Goal: Check status

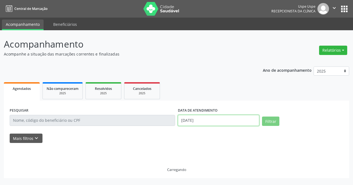
click at [199, 123] on input "[DATE]" at bounding box center [218, 120] width 81 height 11
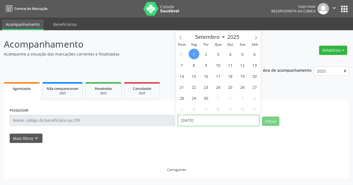
click at [199, 123] on input "[DATE]" at bounding box center [218, 120] width 81 height 11
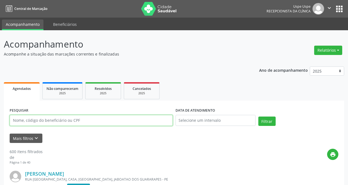
click at [154, 121] on input "text" at bounding box center [91, 120] width 163 height 11
type input "19870420478"
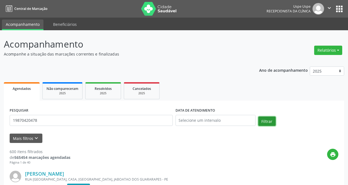
click at [267, 119] on button "Filtrar" at bounding box center [267, 121] width 17 height 9
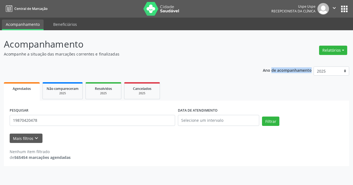
drag, startPoint x: 352, startPoint y: 39, endPoint x: 336, endPoint y: 75, distance: 39.3
click at [352, 64] on div "Acompanhamento Acompanhe a situação das marcações correntes e finalizadas Relat…" at bounding box center [176, 107] width 353 height 155
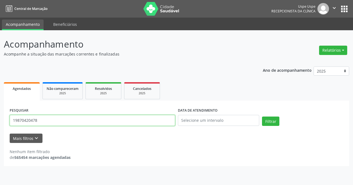
click at [102, 119] on input "19870420478" at bounding box center [92, 120] width 165 height 11
click at [262, 117] on button "Filtrar" at bounding box center [270, 121] width 17 height 9
click at [102, 120] on input "19870420478" at bounding box center [92, 120] width 165 height 11
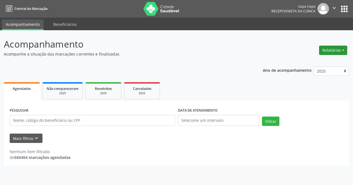
drag, startPoint x: 352, startPoint y: 44, endPoint x: 346, endPoint y: 50, distance: 9.2
click at [352, 50] on div "Acompanhamento Acompanhe a situação das marcações correntes e finalizadas Relat…" at bounding box center [176, 107] width 353 height 155
click at [126, 126] on div "PESQUISAR" at bounding box center [92, 118] width 168 height 23
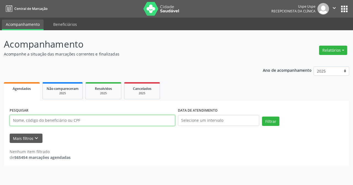
click at [126, 122] on input "text" at bounding box center [92, 120] width 165 height 11
type input "69870420478"
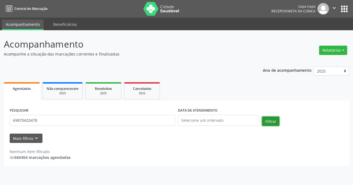
drag, startPoint x: 263, startPoint y: 117, endPoint x: 267, endPoint y: 120, distance: 4.8
click at [264, 118] on button "Filtrar" at bounding box center [270, 121] width 17 height 9
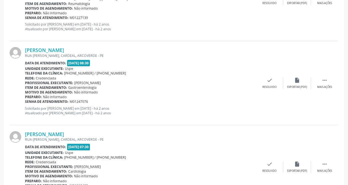
scroll to position [1267, 0]
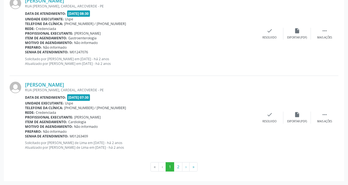
click at [178, 170] on button "2" at bounding box center [178, 167] width 9 height 9
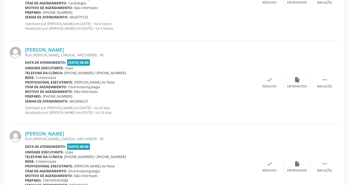
scroll to position [1178, 0]
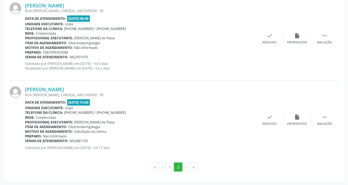
click at [184, 166] on li "›" at bounding box center [186, 167] width 7 height 9
